Goal: Participate in discussion

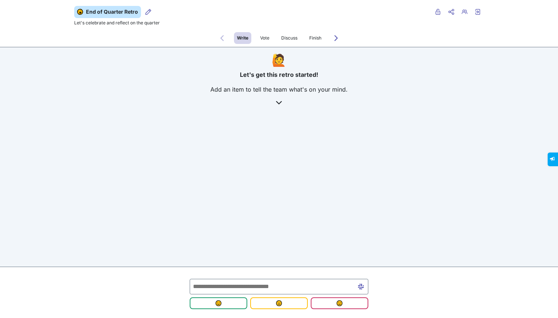
click at [224, 284] on input "text" at bounding box center [279, 285] width 179 height 15
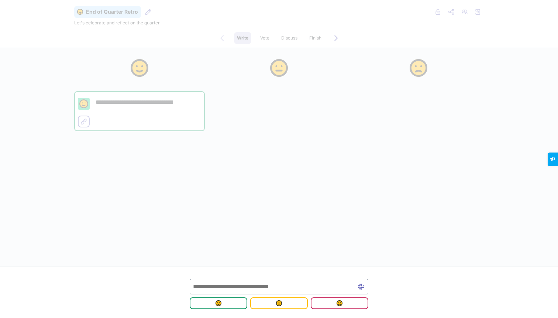
click at [227, 284] on input "text" at bounding box center [279, 285] width 179 height 15
type input "*"
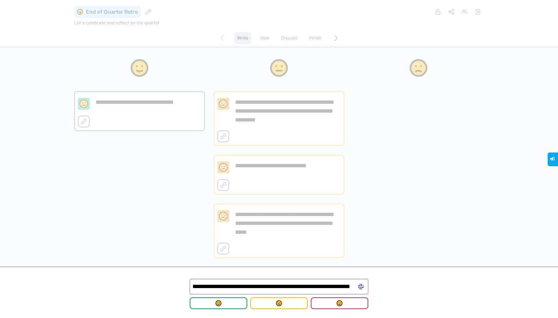
scroll to position [0, 63]
type input "**********"
click at [216, 305] on img "submit" at bounding box center [218, 303] width 6 height 6
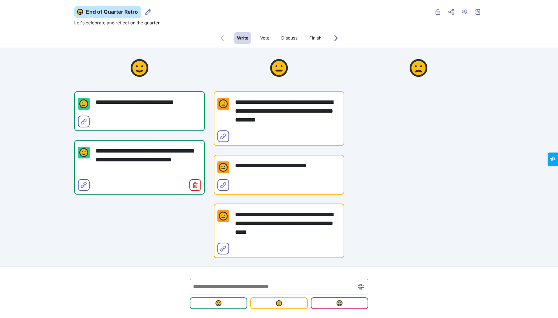
click at [245, 287] on input "text" at bounding box center [279, 285] width 179 height 15
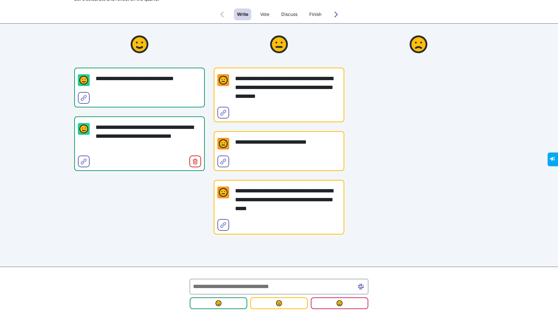
scroll to position [38, 0]
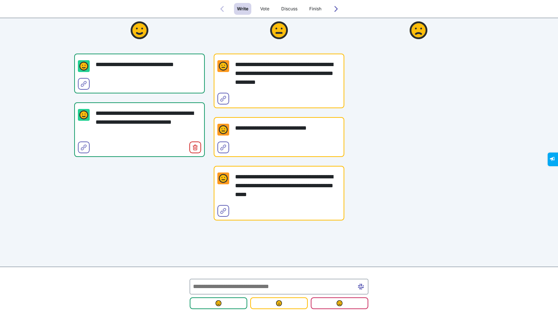
click at [281, 284] on input "text" at bounding box center [279, 285] width 179 height 15
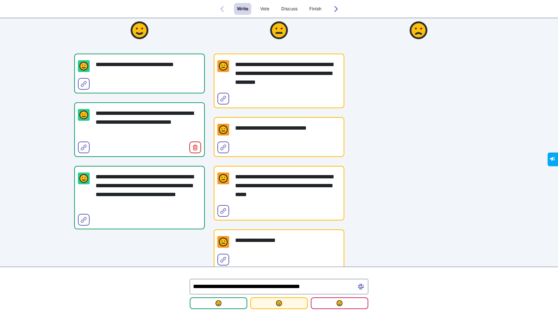
type input "**********"
click at [297, 300] on span "submit" at bounding box center [279, 303] width 46 height 6
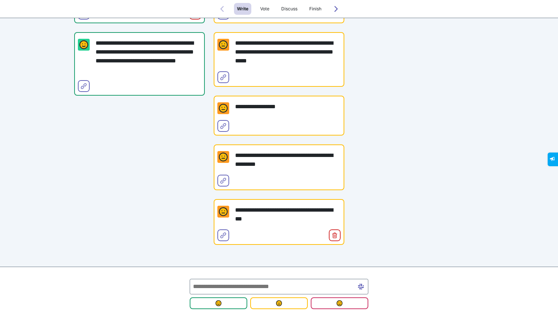
scroll to position [181, 0]
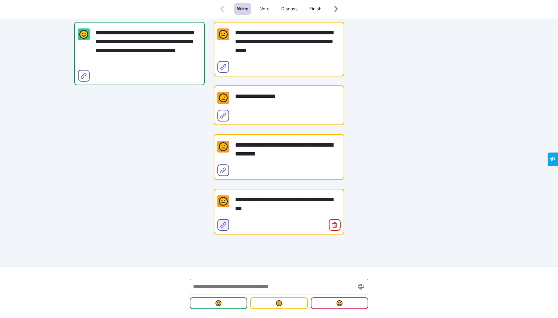
click at [223, 228] on span "Select for merge" at bounding box center [223, 231] width 6 height 6
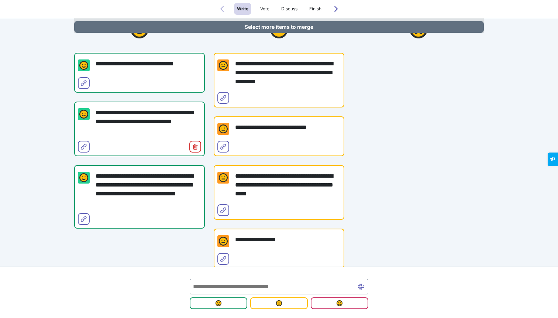
scroll to position [65, 0]
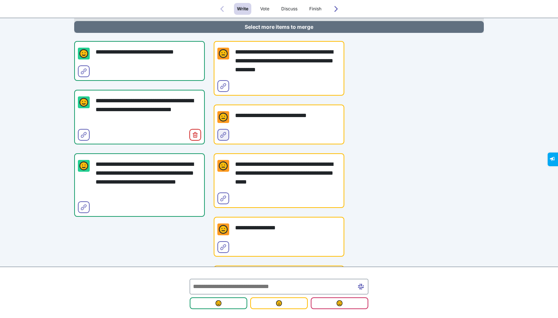
click at [224, 135] on icon "Select for merge" at bounding box center [223, 135] width 6 height 6
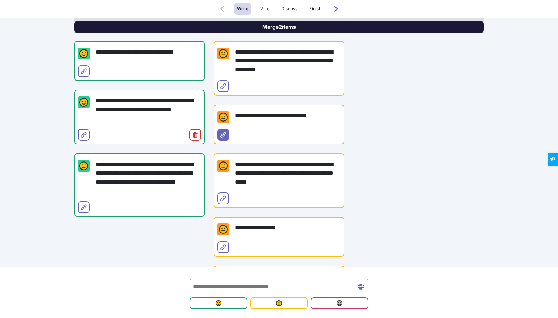
click at [301, 29] on button "Merge 2 items" at bounding box center [278, 27] width 409 height 12
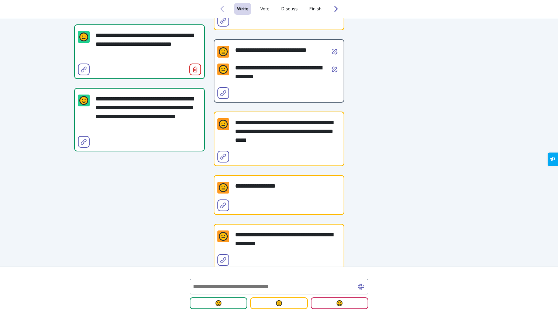
scroll to position [165, 0]
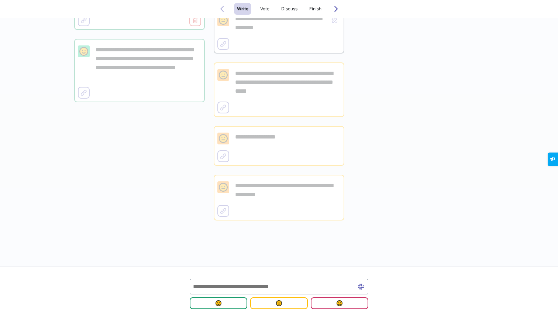
click at [247, 286] on input "text" at bounding box center [279, 285] width 179 height 15
type input "*"
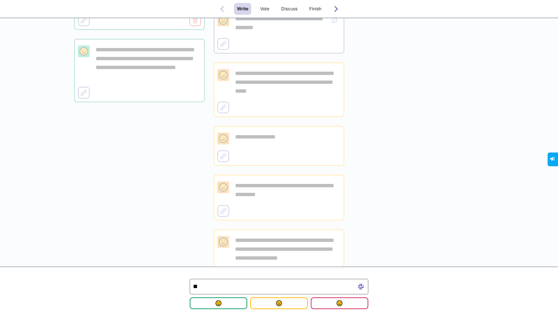
type input "*"
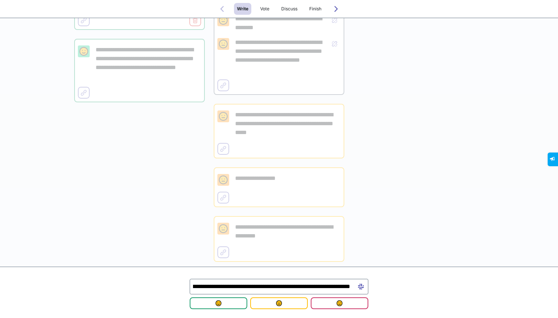
scroll to position [0, 157]
type input "**********"
click at [219, 305] on img "submit" at bounding box center [218, 303] width 6 height 6
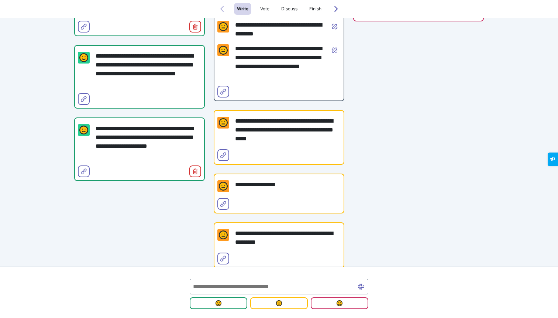
scroll to position [206, 0]
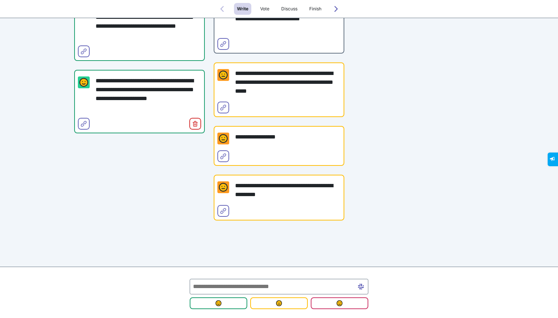
click at [264, 286] on input "text" at bounding box center [279, 285] width 179 height 15
type input "*"
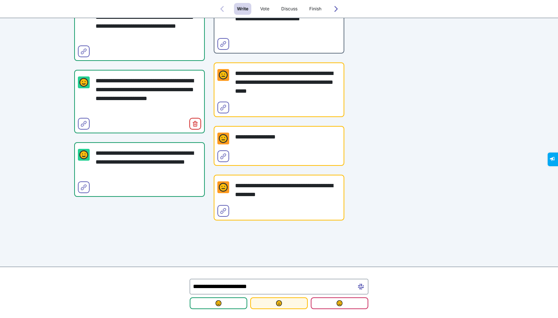
type input "**********"
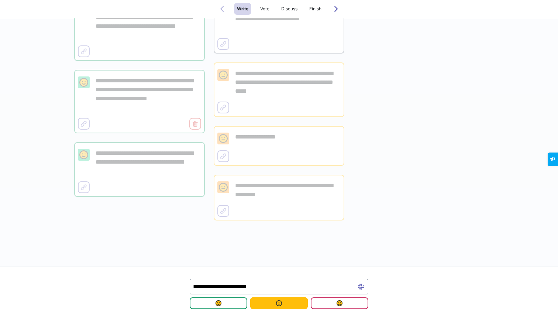
click at [280, 302] on img "submit" at bounding box center [279, 303] width 6 height 6
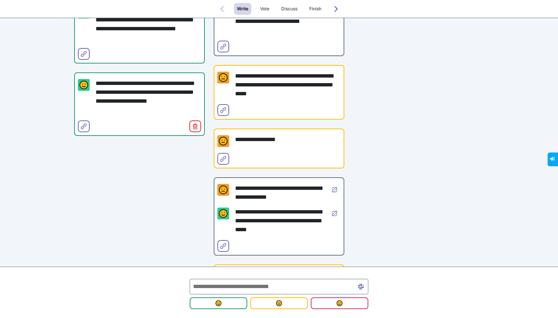
scroll to position [287, 0]
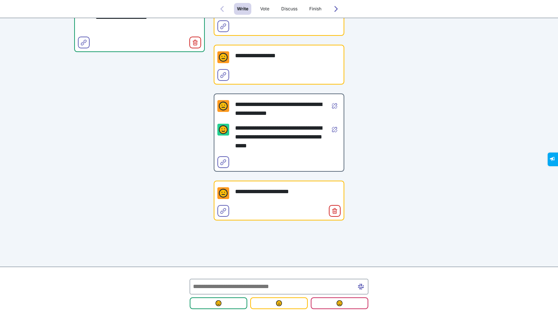
click at [239, 288] on input "text" at bounding box center [279, 285] width 179 height 15
type input "**********"
click at [254, 284] on input "**********" at bounding box center [279, 285] width 179 height 15
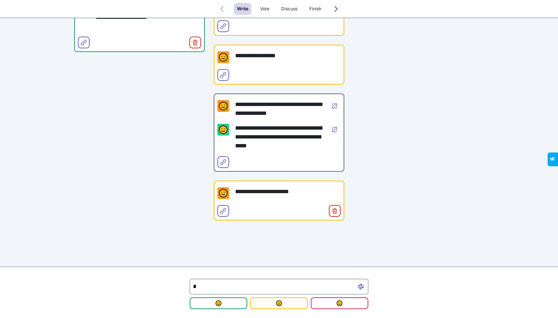
type input "*"
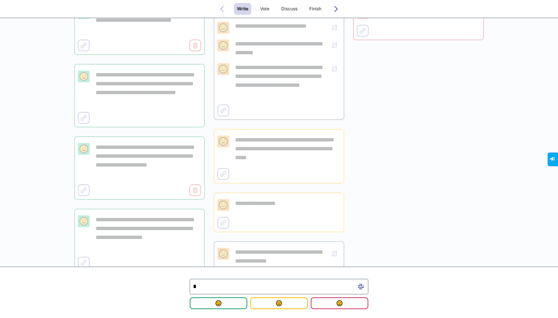
scroll to position [0, 0]
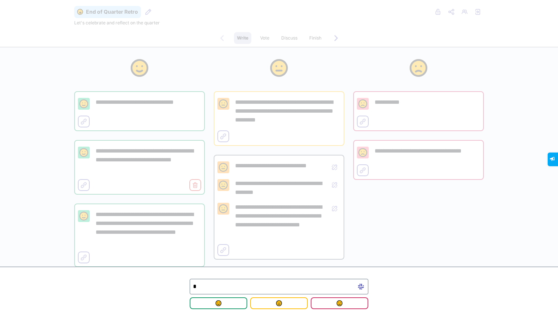
click at [436, 222] on div "**********" at bounding box center [418, 281] width 131 height 469
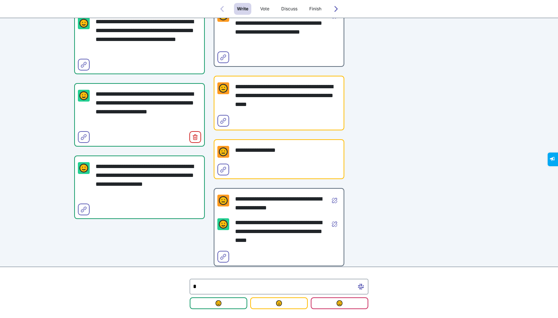
scroll to position [209, 0]
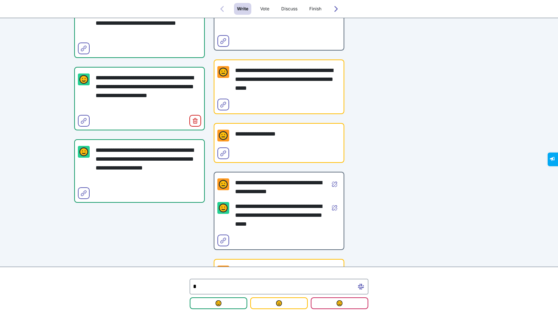
click at [270, 288] on input "*" at bounding box center [279, 285] width 179 height 15
click at [488, 148] on div "**********" at bounding box center [279, 72] width 421 height 469
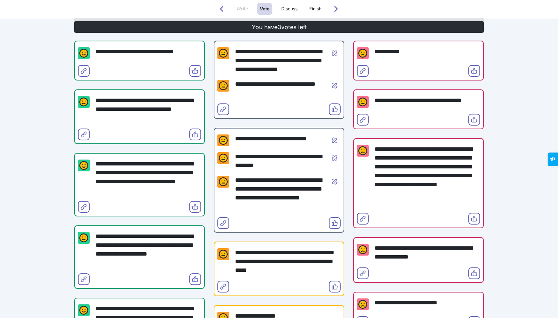
scroll to position [65, 0]
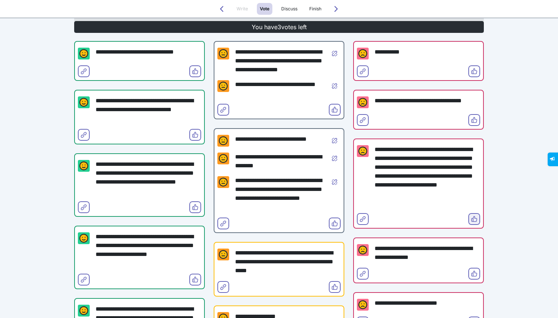
click at [473, 221] on icon "Vote" at bounding box center [474, 219] width 6 height 6
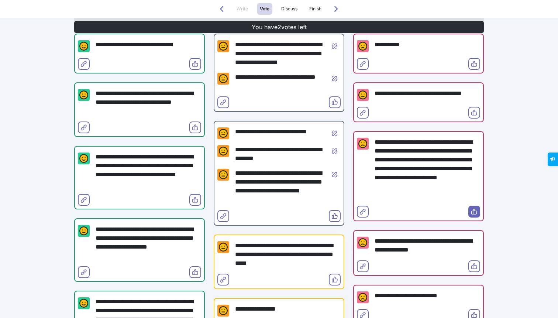
scroll to position [72, 0]
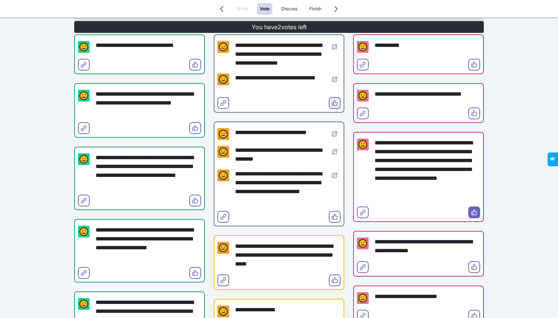
click at [333, 98] on button "Vote" at bounding box center [335, 103] width 12 height 12
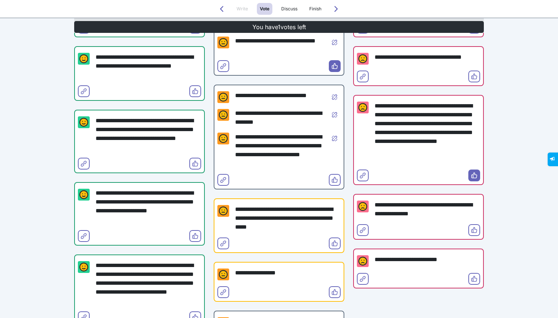
scroll to position [100, 0]
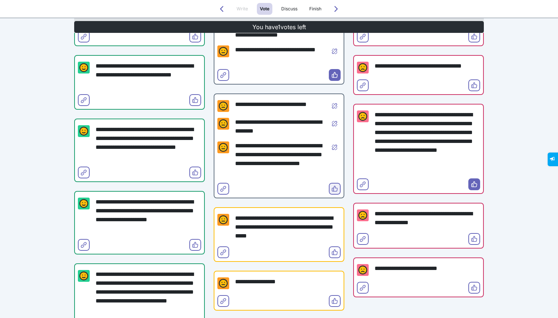
click at [335, 189] on icon "Vote" at bounding box center [335, 189] width 6 height 6
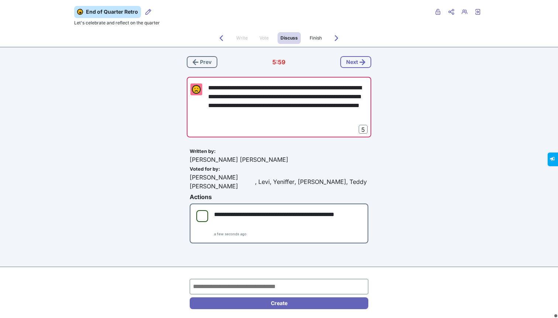
scroll to position [11, 0]
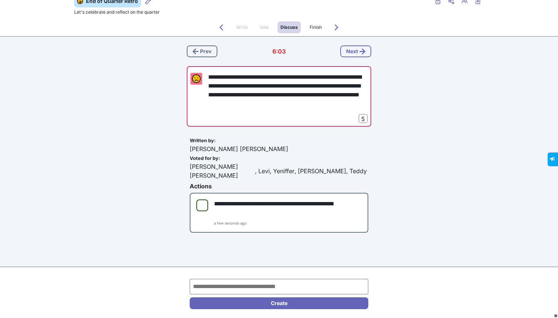
click at [391, 156] on div "**********" at bounding box center [278, 138] width 409 height 202
